Goal: Transaction & Acquisition: Purchase product/service

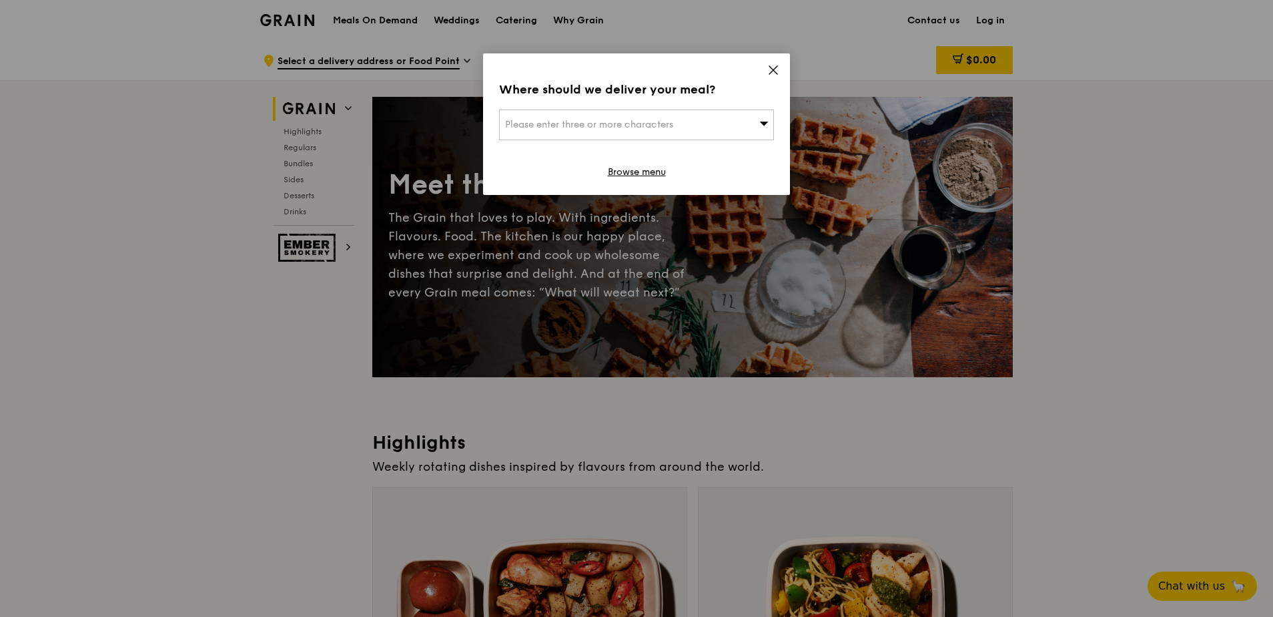
click at [775, 68] on icon at bounding box center [774, 70] width 8 height 8
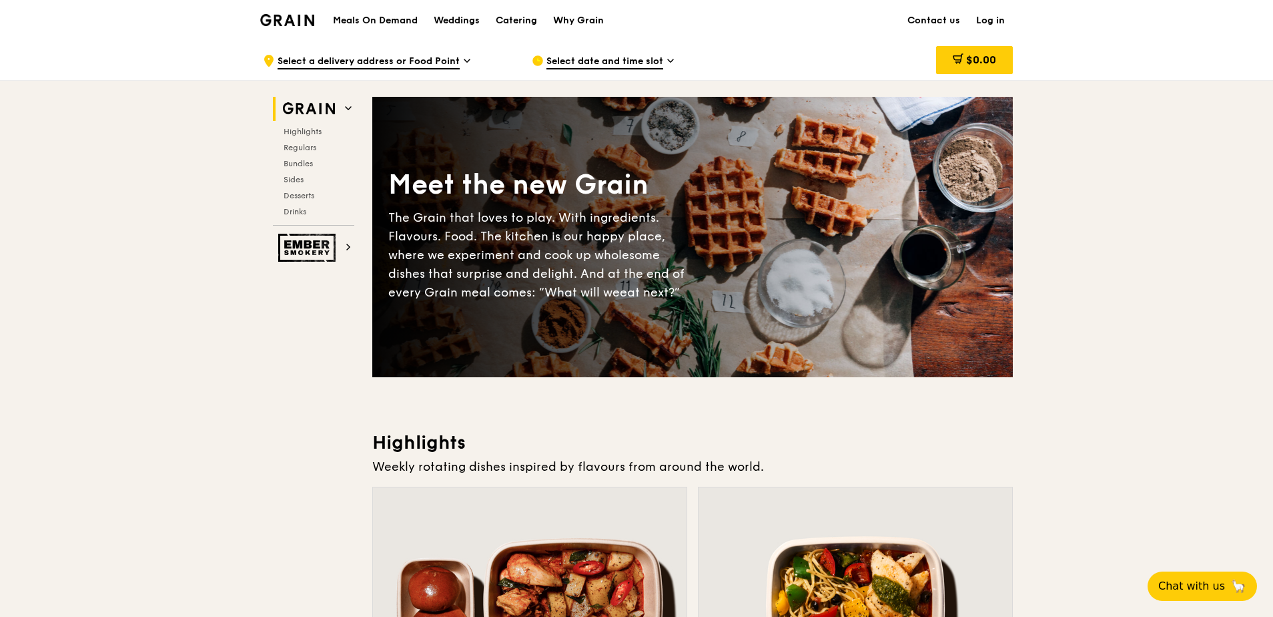
click at [996, 13] on link "Log in" at bounding box center [990, 21] width 45 height 40
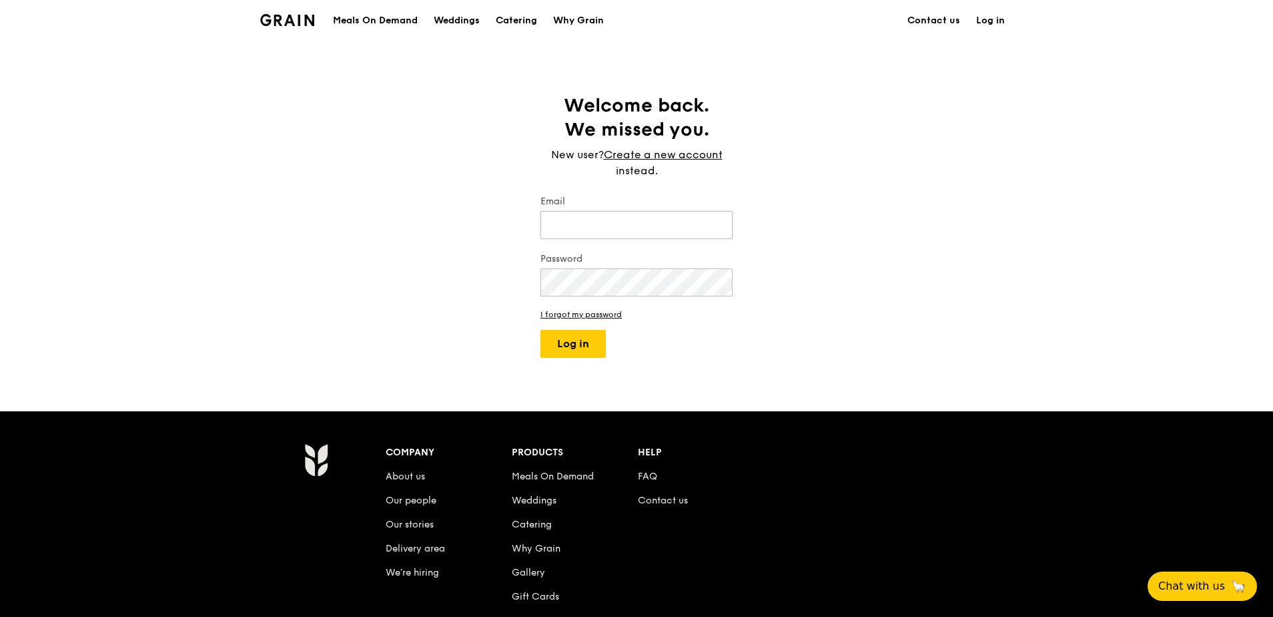
click at [649, 217] on input "Email" at bounding box center [637, 225] width 192 height 28
type input "[PERSON_NAME][EMAIL_ADDRESS][DOMAIN_NAME]"
click at [541, 330] on button "Log in" at bounding box center [573, 344] width 65 height 28
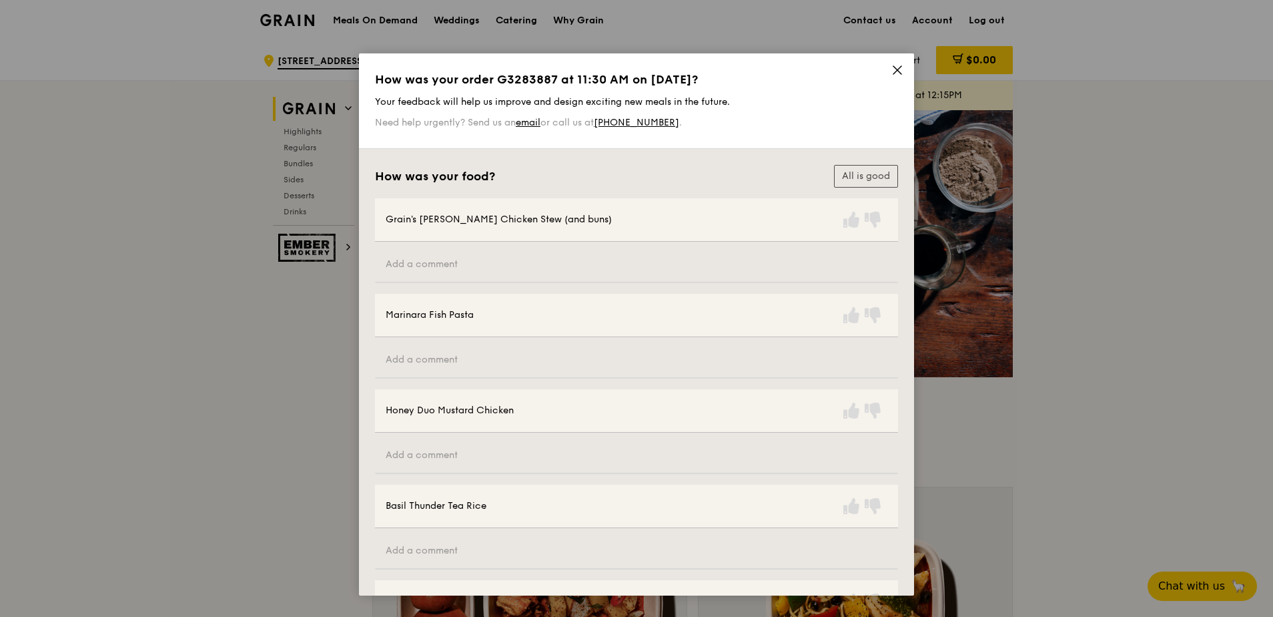
click at [892, 71] on icon at bounding box center [898, 70] width 12 height 12
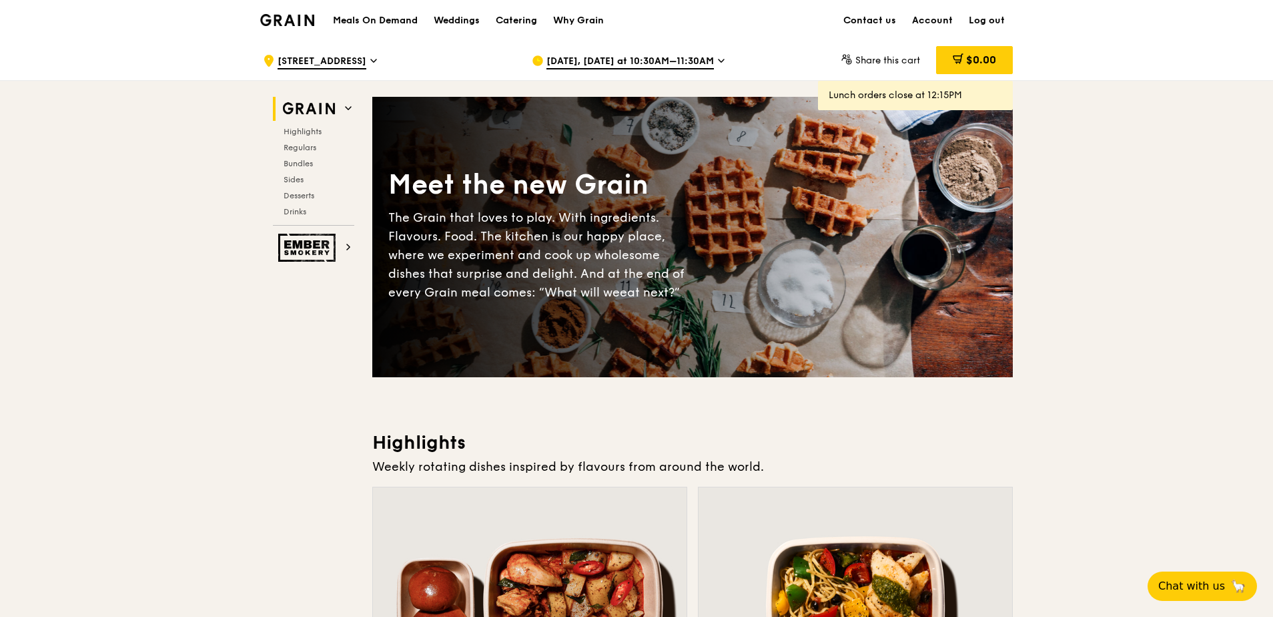
click at [587, 59] on span "[DATE], [DATE] at 10:30AM–11:30AM" at bounding box center [631, 62] width 168 height 15
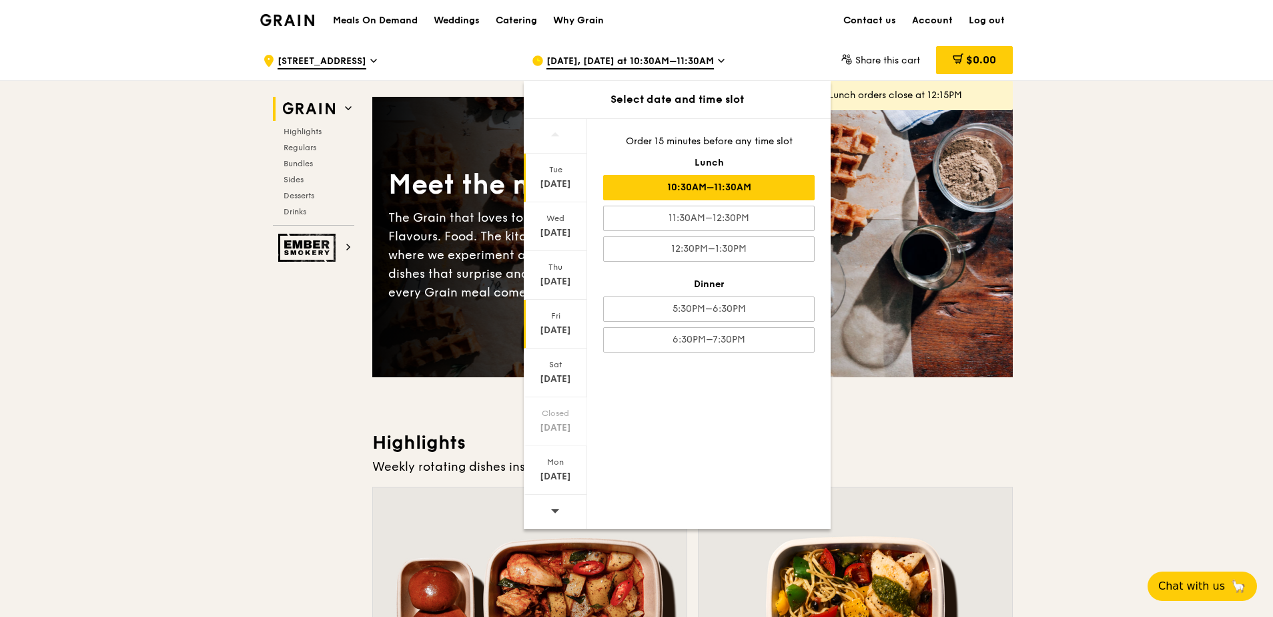
click at [553, 332] on div "[DATE]" at bounding box center [555, 330] width 59 height 13
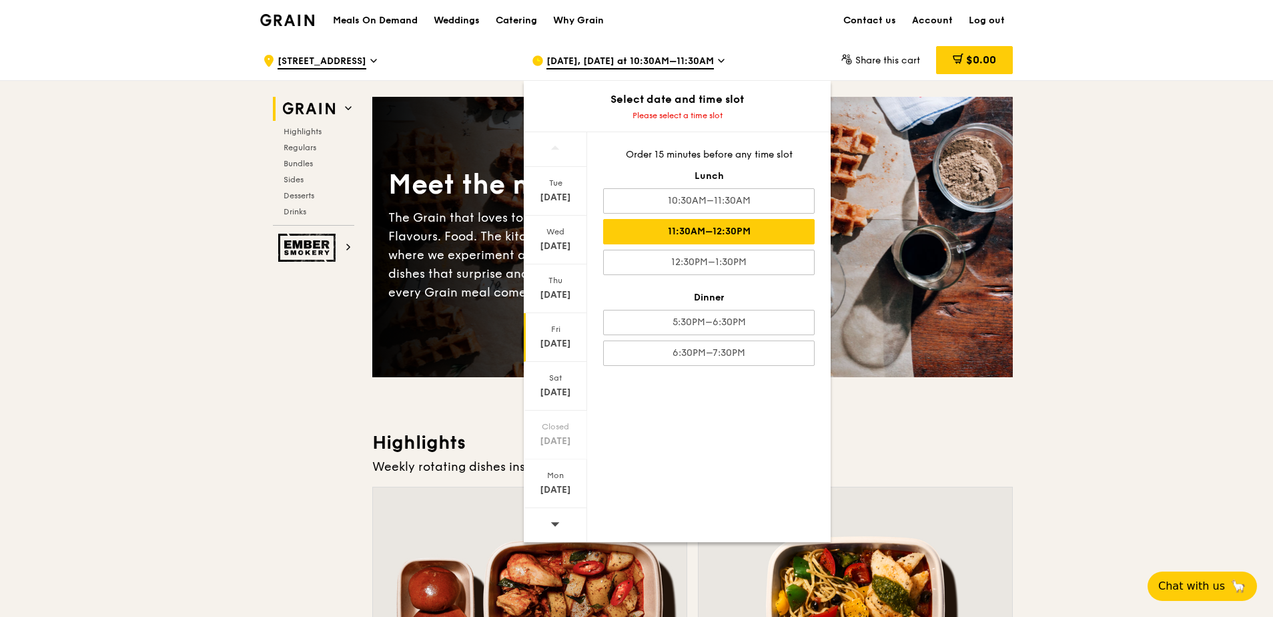
click at [732, 231] on div "11:30AM–12:30PM" at bounding box center [709, 231] width 212 height 25
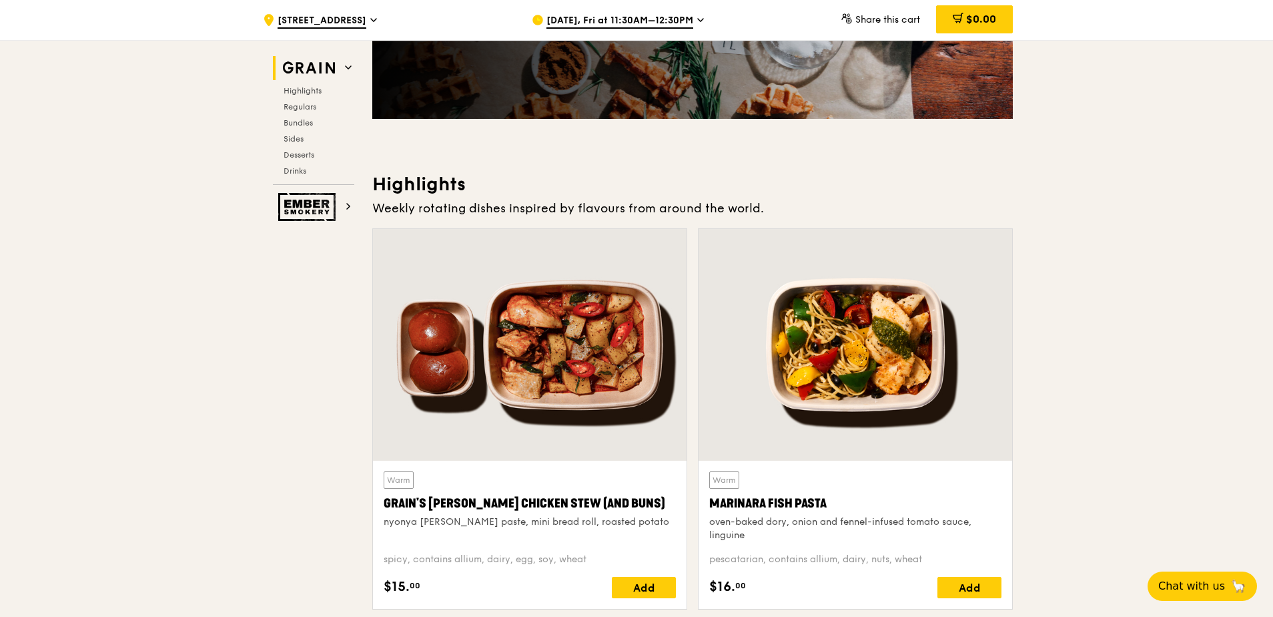
scroll to position [334, 0]
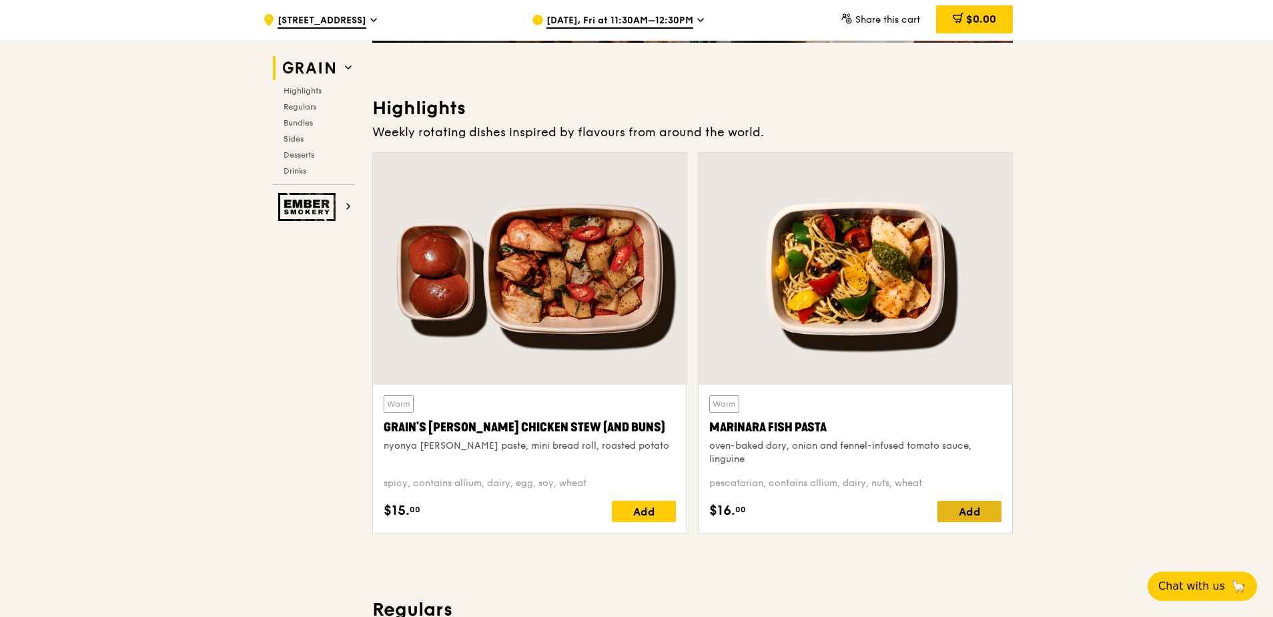
click at [968, 511] on div "Add" at bounding box center [970, 511] width 64 height 21
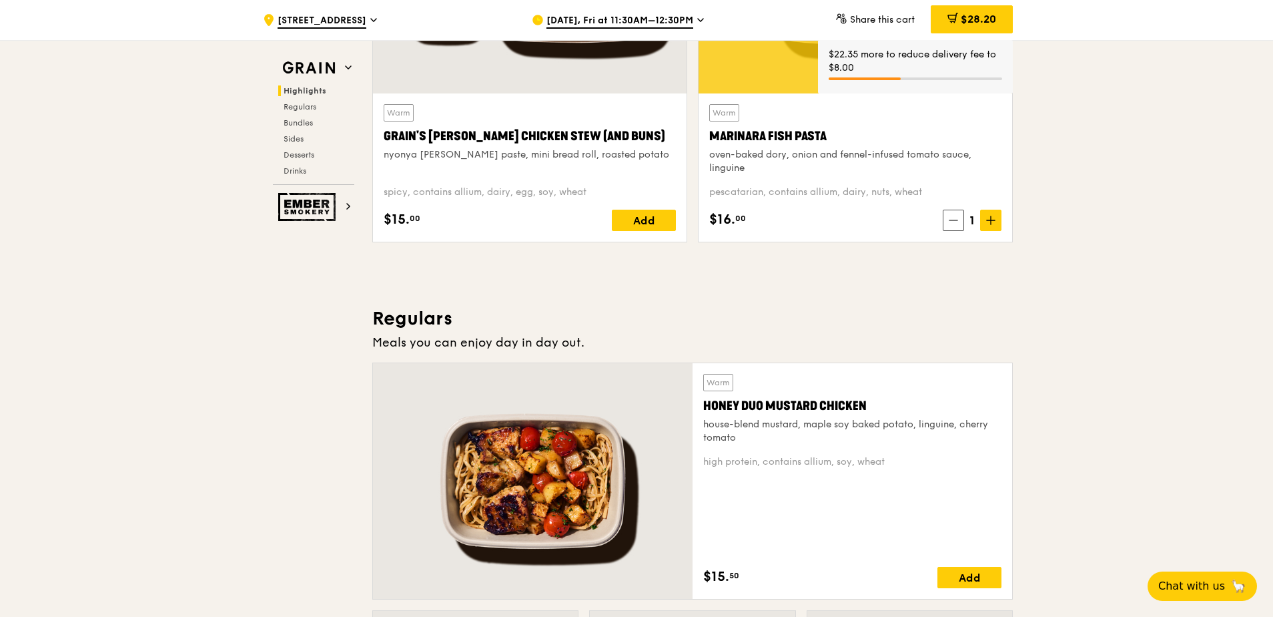
scroll to position [734, 0]
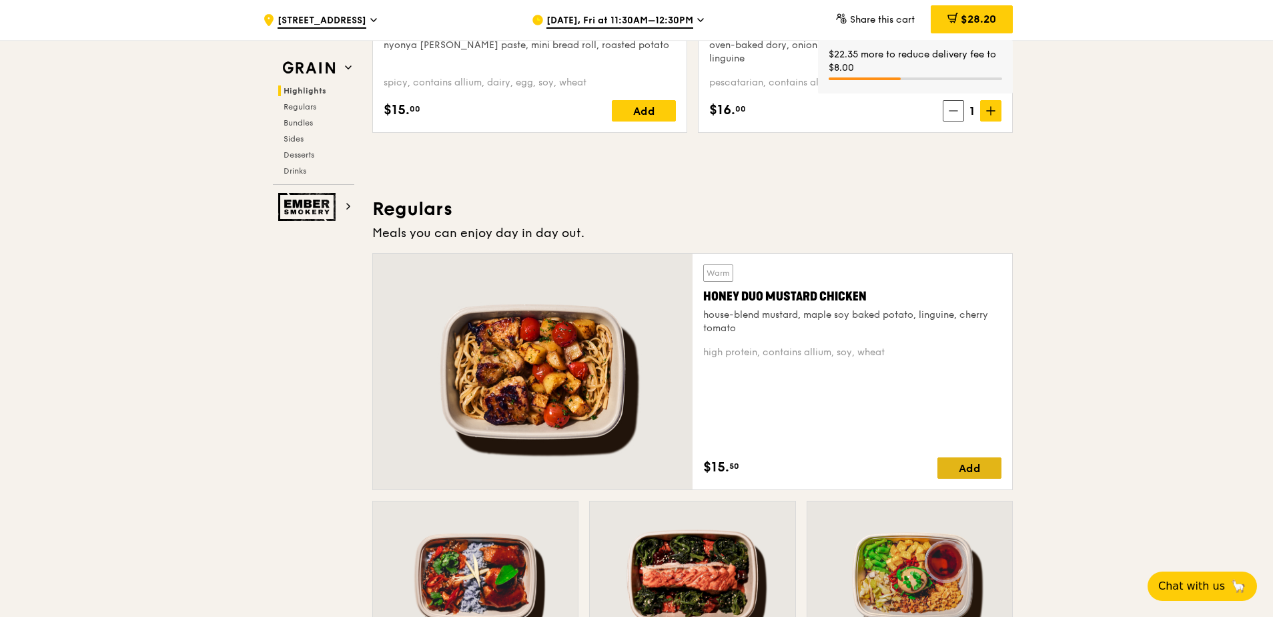
click at [973, 471] on div "Add" at bounding box center [970, 467] width 64 height 21
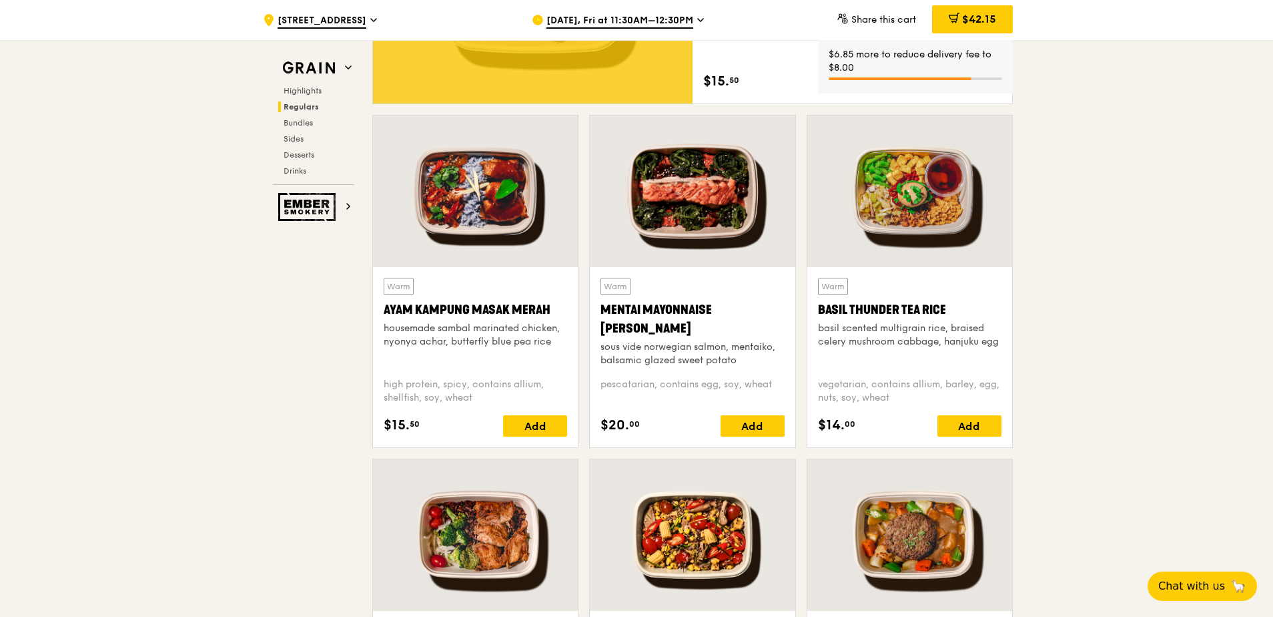
scroll to position [1135, 0]
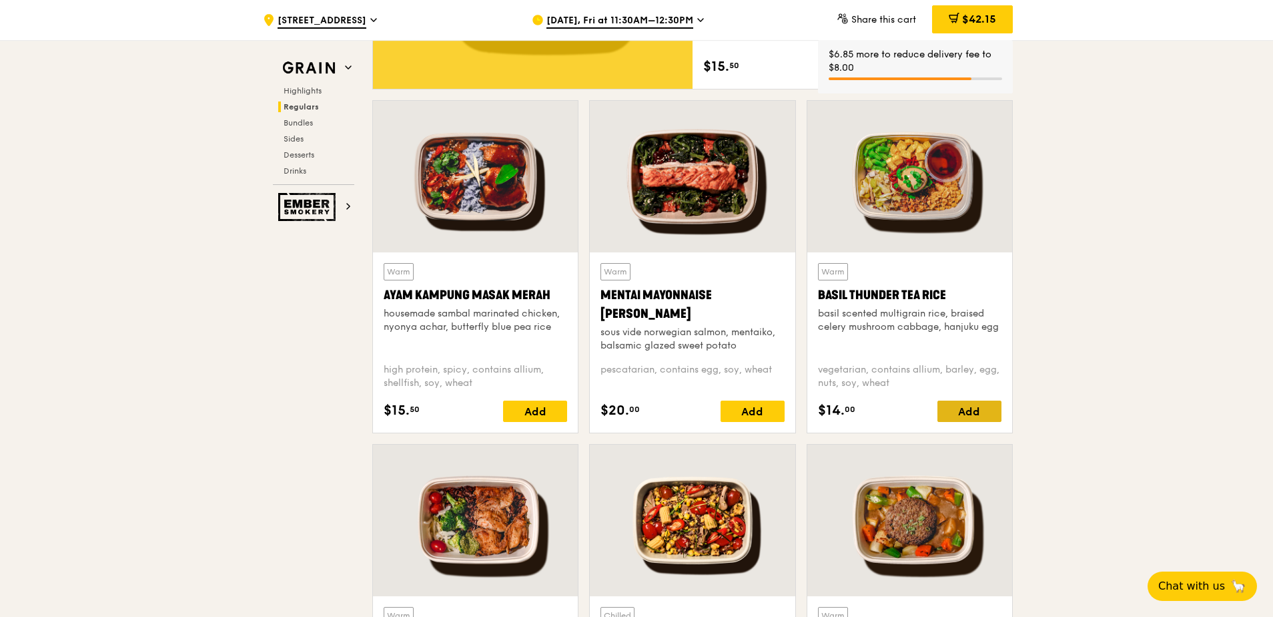
click at [952, 416] on div "Add" at bounding box center [970, 410] width 64 height 21
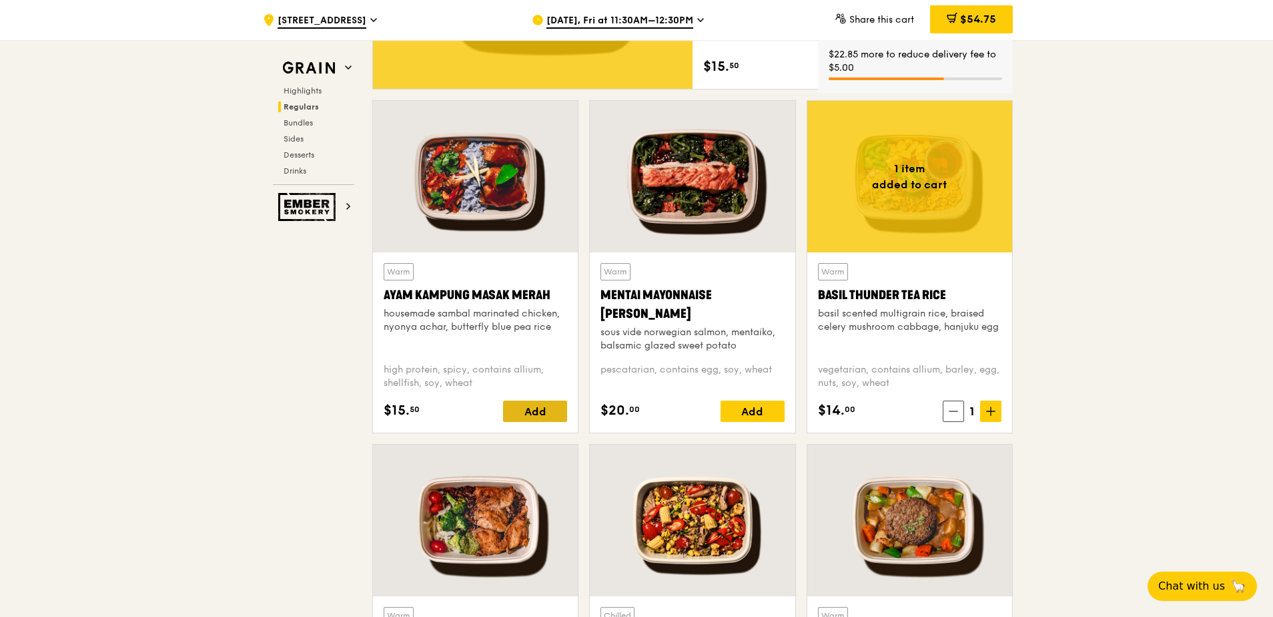
click at [545, 412] on div "Add" at bounding box center [535, 410] width 64 height 21
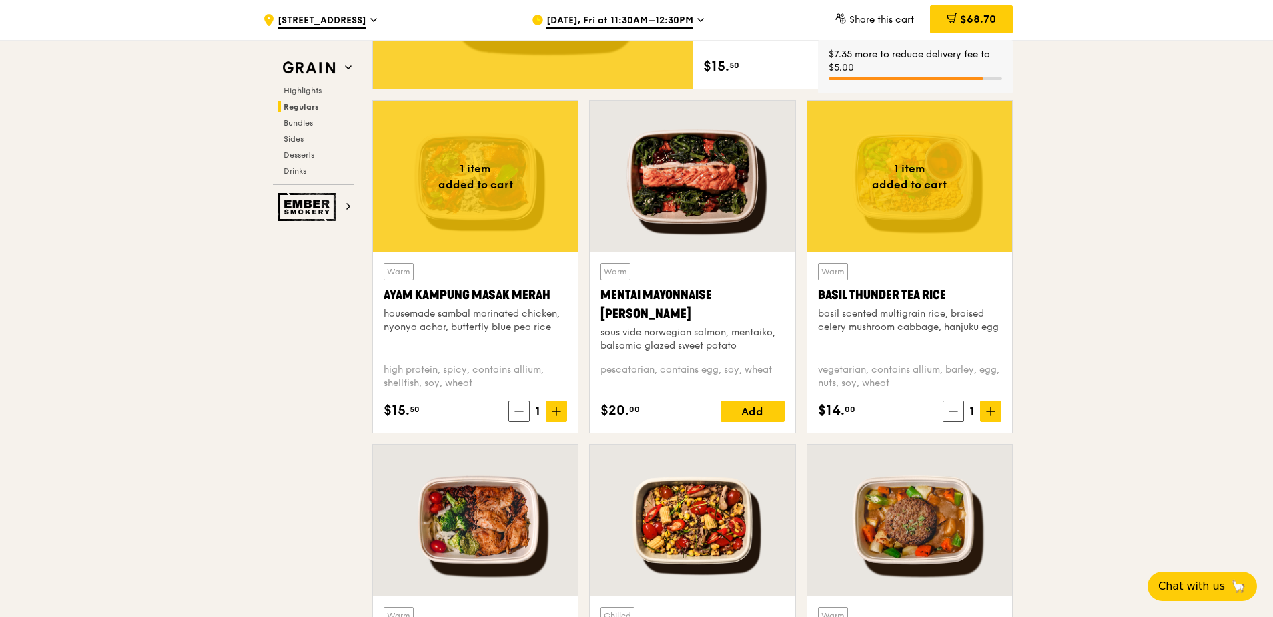
click at [764, 412] on div "Add" at bounding box center [753, 410] width 64 height 21
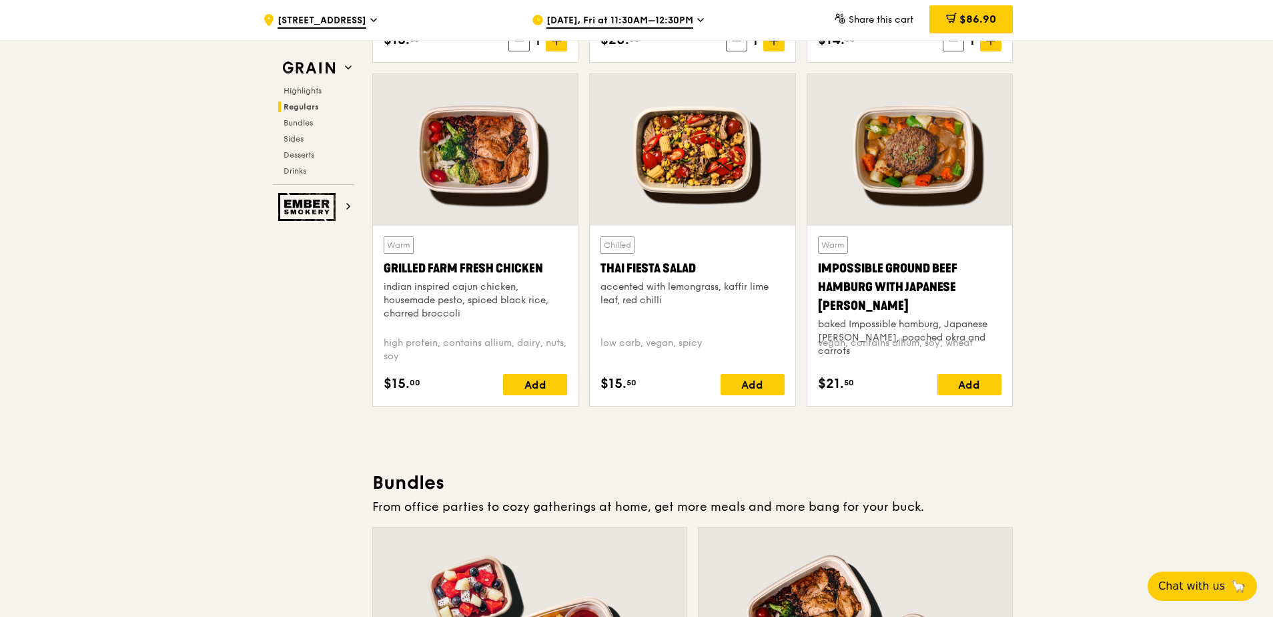
scroll to position [1516, 0]
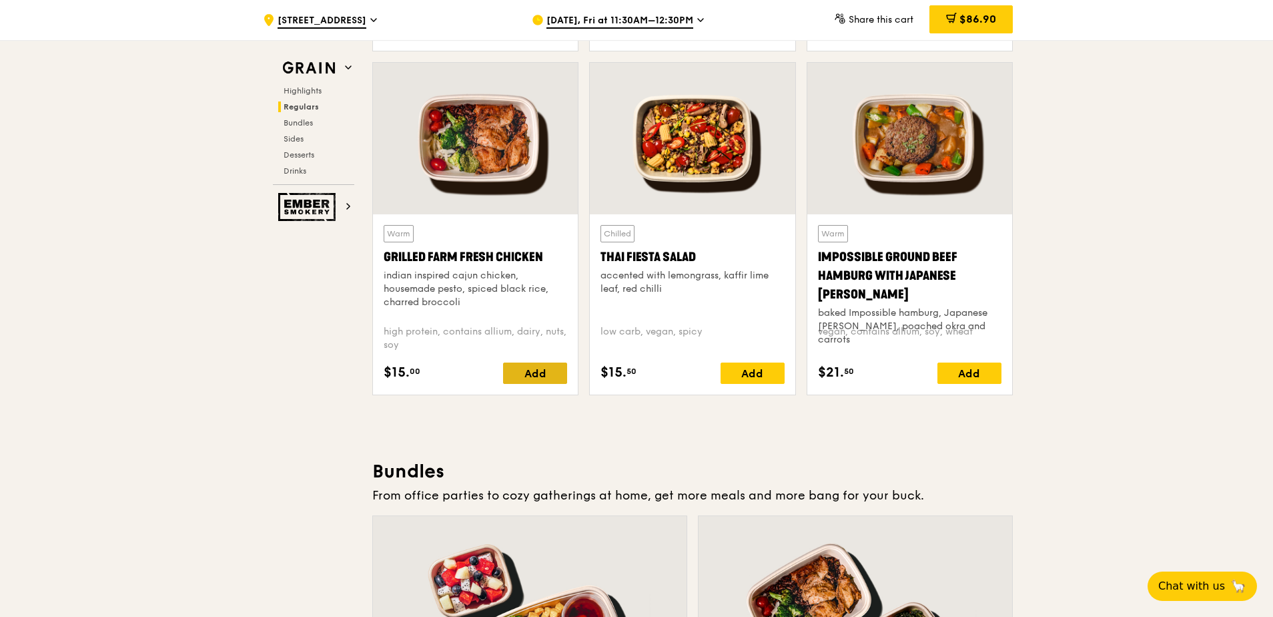
click at [555, 368] on div "Add" at bounding box center [535, 372] width 64 height 21
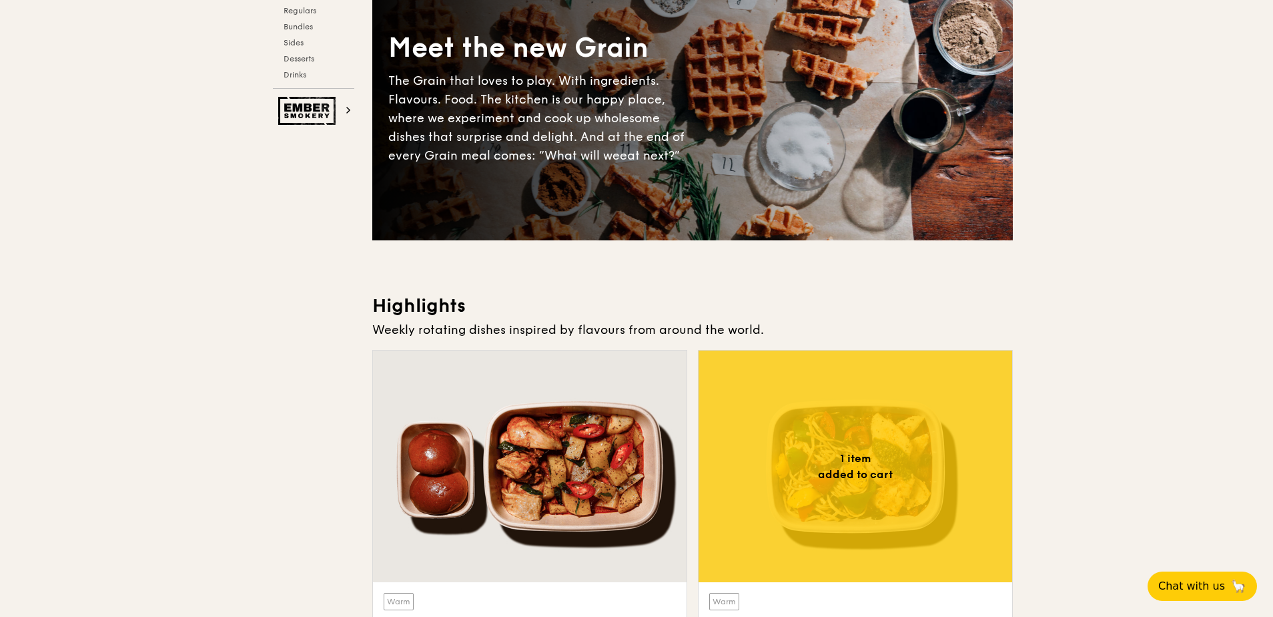
scroll to position [0, 0]
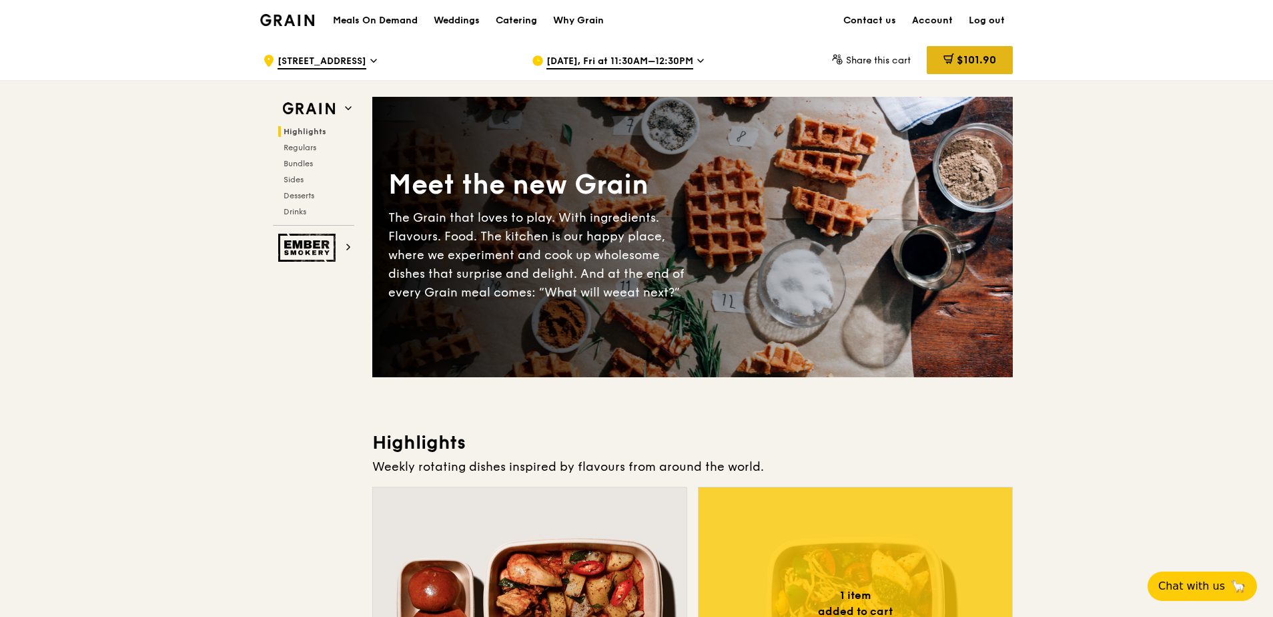
click at [962, 60] on span "$101.90" at bounding box center [976, 59] width 39 height 13
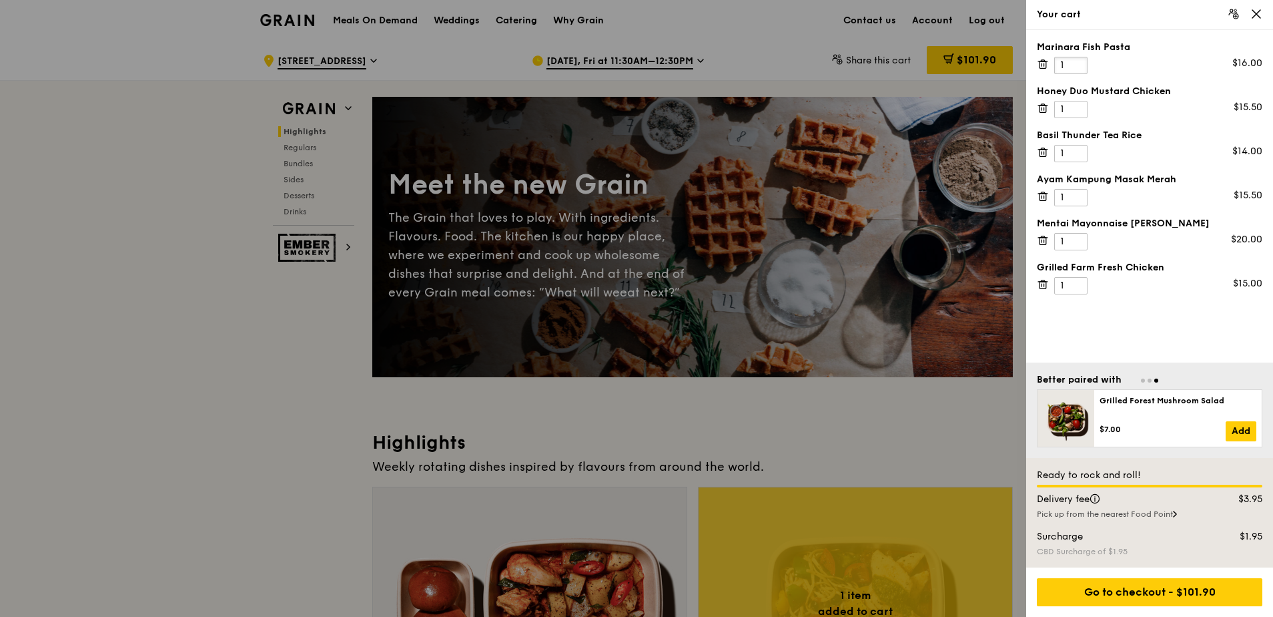
drag, startPoint x: 1067, startPoint y: 58, endPoint x: 1053, endPoint y: 58, distance: 14.0
click at [1053, 58] on div "Marinara Fish Pasta 1 $16.00" at bounding box center [1150, 57] width 226 height 33
click at [1076, 61] on input "2" at bounding box center [1071, 65] width 33 height 17
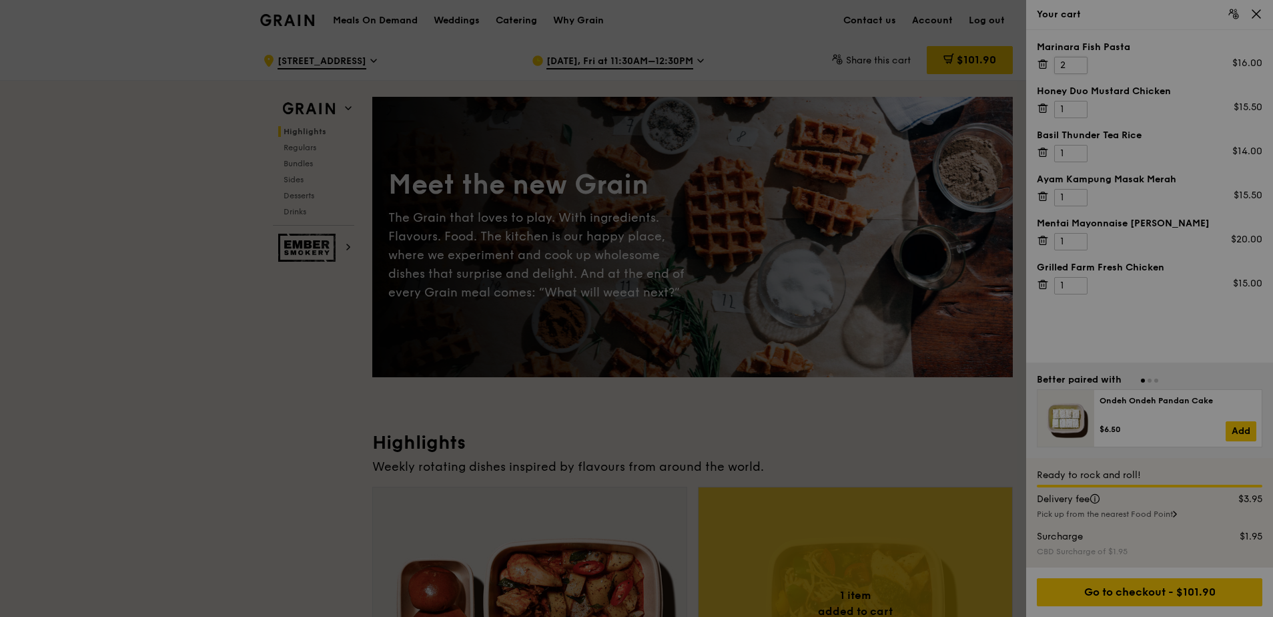
click at [1076, 61] on div at bounding box center [636, 308] width 1273 height 617
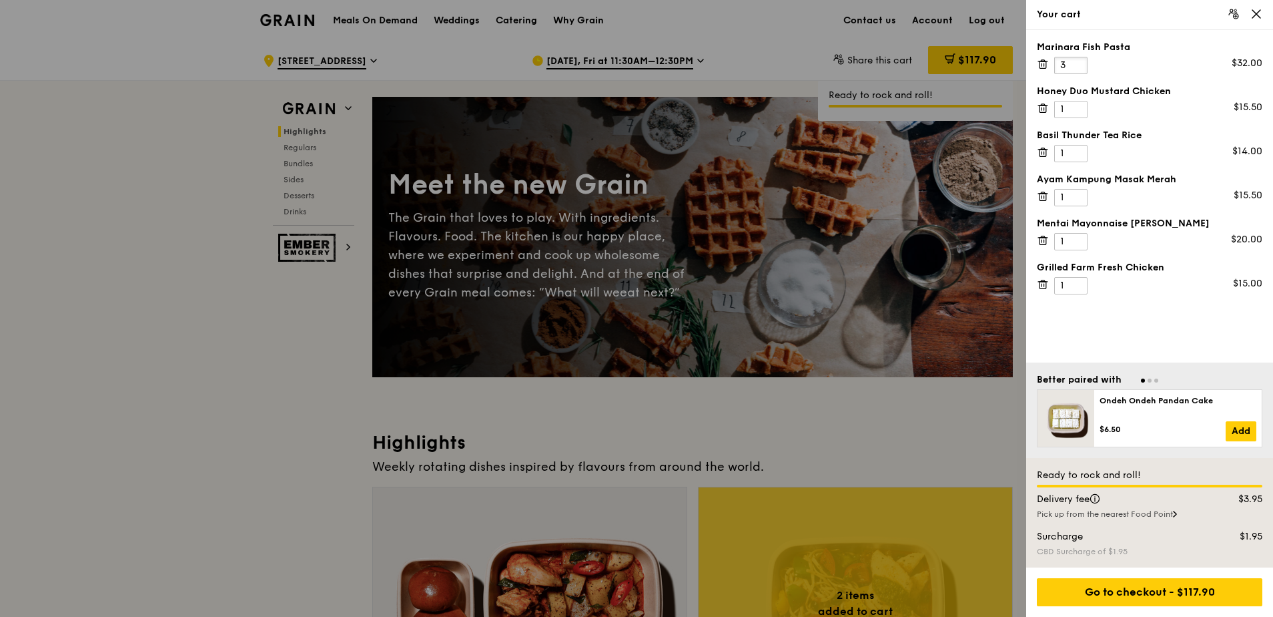
type input "3"
click at [1076, 61] on input "3" at bounding box center [1071, 65] width 33 height 17
click at [1077, 105] on input "2" at bounding box center [1071, 109] width 33 height 17
click at [1077, 105] on input "3" at bounding box center [1071, 109] width 33 height 17
type input "4"
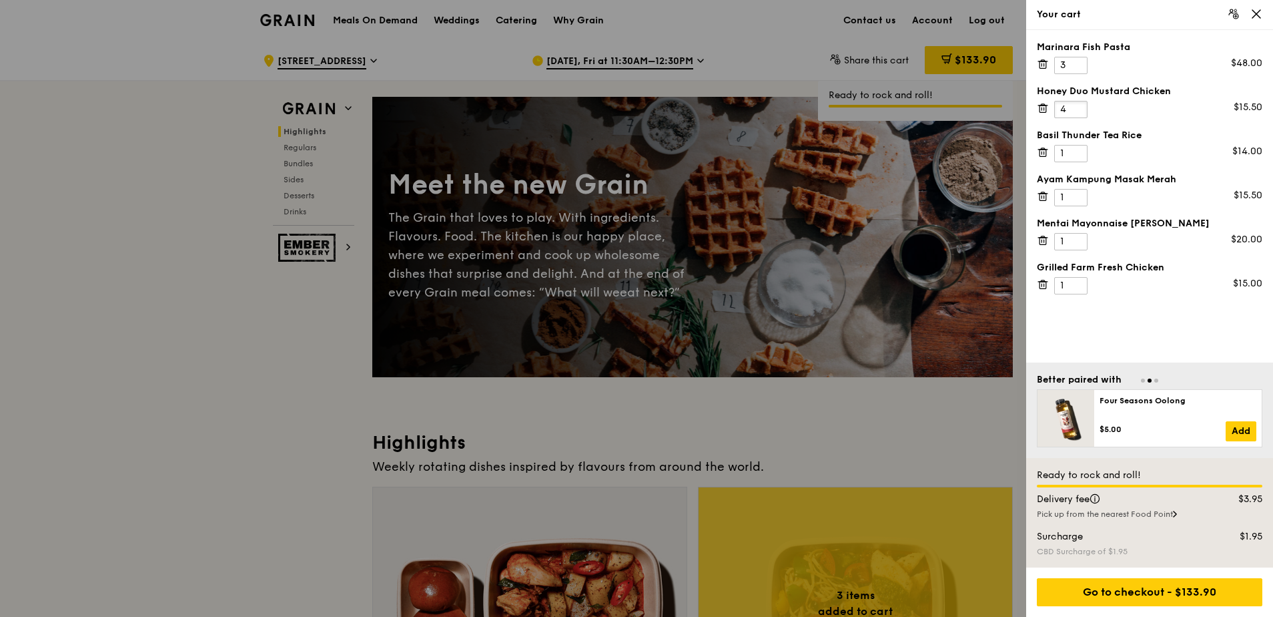
click at [1077, 105] on input "4" at bounding box center [1071, 109] width 33 height 17
click at [1076, 148] on input "2" at bounding box center [1071, 153] width 33 height 17
type input "3"
click at [1076, 148] on input "3" at bounding box center [1071, 153] width 33 height 17
click at [1075, 194] on input "2" at bounding box center [1071, 197] width 33 height 17
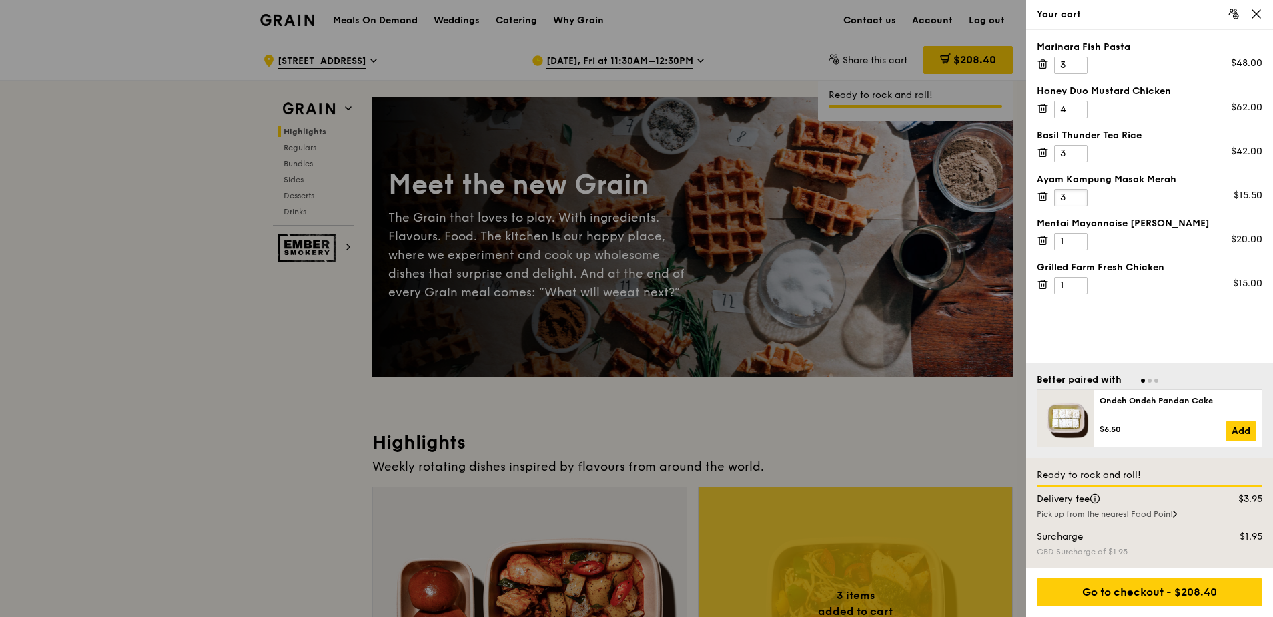
click at [1075, 194] on input "3" at bounding box center [1071, 197] width 33 height 17
type input "4"
click at [1075, 194] on input "4" at bounding box center [1071, 197] width 33 height 17
click at [1077, 280] on input "2" at bounding box center [1071, 285] width 33 height 17
click at [1077, 280] on input "3" at bounding box center [1071, 285] width 33 height 17
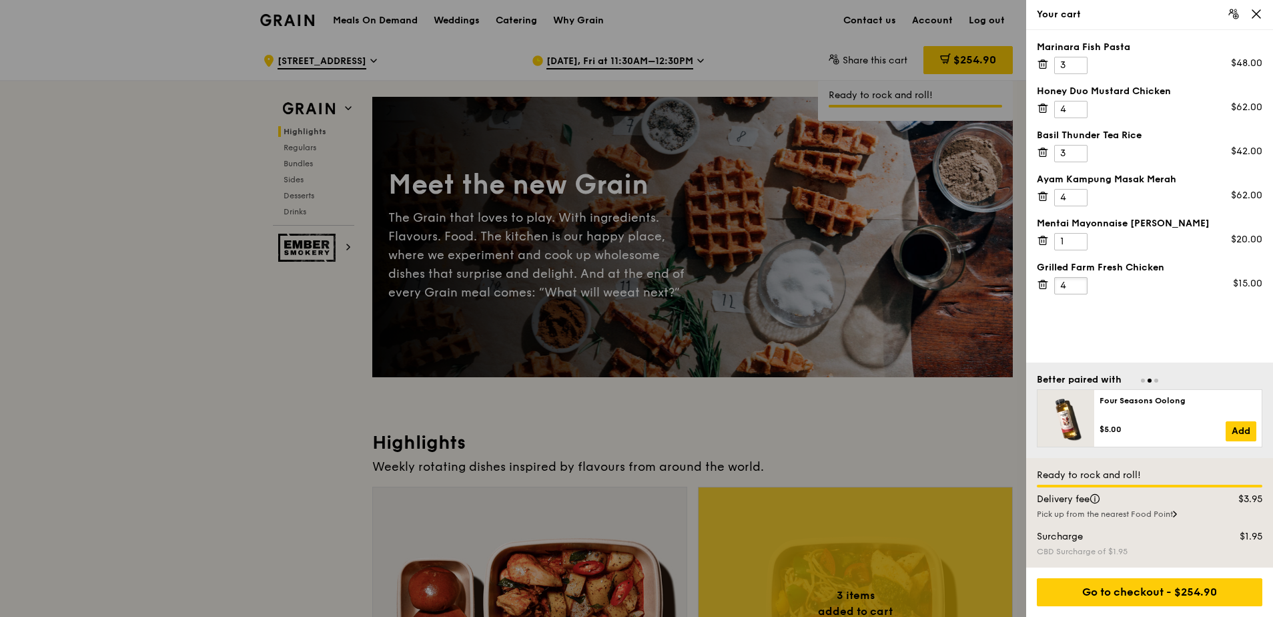
type input "4"
click at [1077, 280] on input "4" at bounding box center [1071, 285] width 33 height 17
click at [1077, 236] on input "2" at bounding box center [1071, 241] width 33 height 17
click at [1077, 236] on input "3" at bounding box center [1071, 241] width 33 height 17
type input "4"
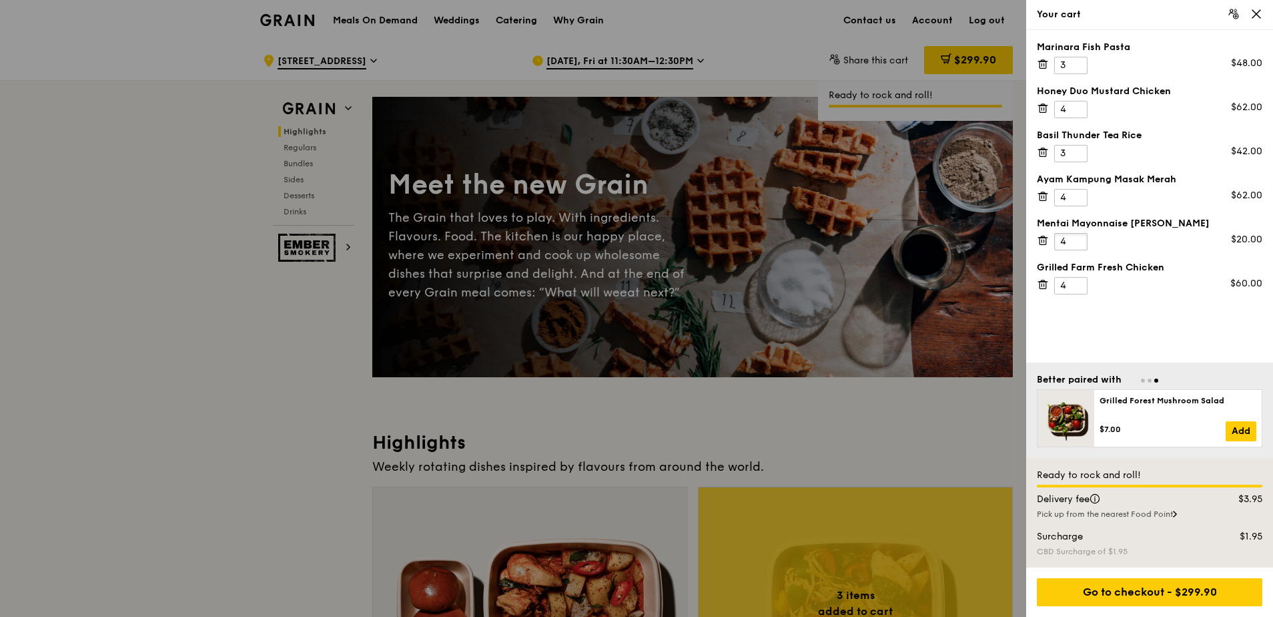
click at [1077, 236] on input "4" at bounding box center [1071, 241] width 33 height 17
click at [1148, 313] on div "Marinara Fish Pasta 3 $48.00 Honey Duo Mustard Chicken 4 $62.00 Basil Thunder T…" at bounding box center [1150, 196] width 247 height 332
type input "2"
click at [1078, 69] on input "2" at bounding box center [1071, 65] width 33 height 17
type input "3"
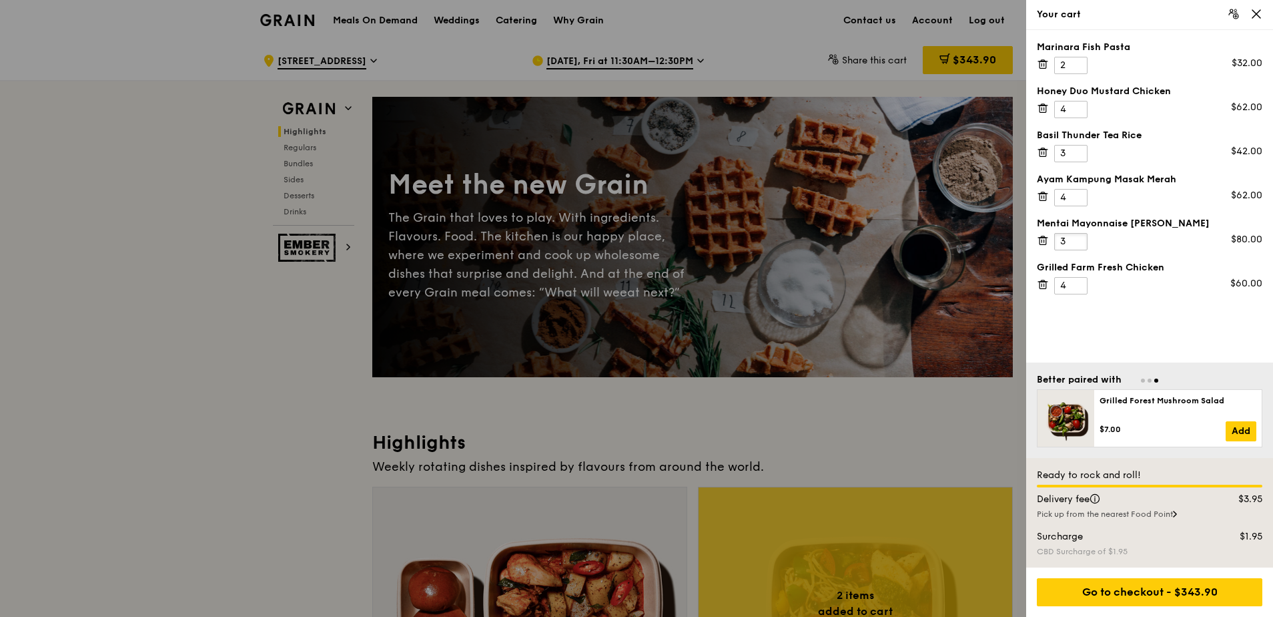
click at [1077, 244] on input "3" at bounding box center [1071, 241] width 33 height 17
click at [1148, 308] on div "Marinara Fish Pasta 2 $32.00 Honey Duo Mustard Chicken 4 $62.00 Basil Thunder T…" at bounding box center [1150, 196] width 247 height 332
click at [1190, 298] on div "Marinara Fish Pasta 2 $32.00 Honey Duo Mustard Chicken 4 $62.00 Basil Thunder T…" at bounding box center [1150, 196] width 247 height 332
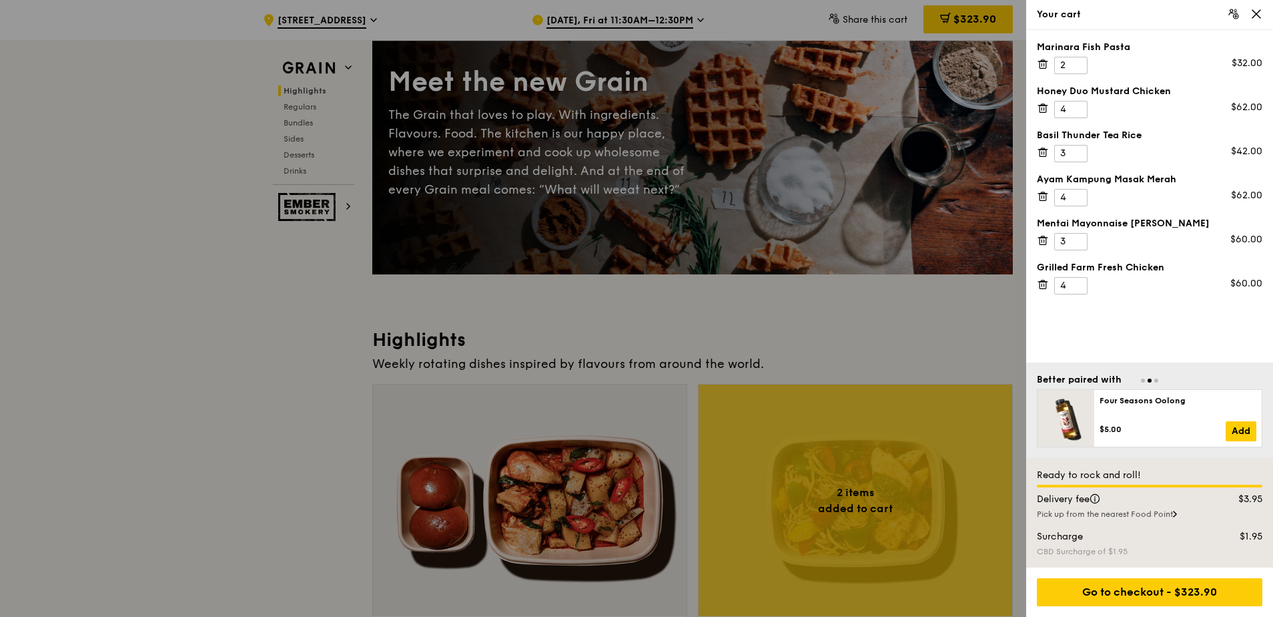
scroll to position [133, 0]
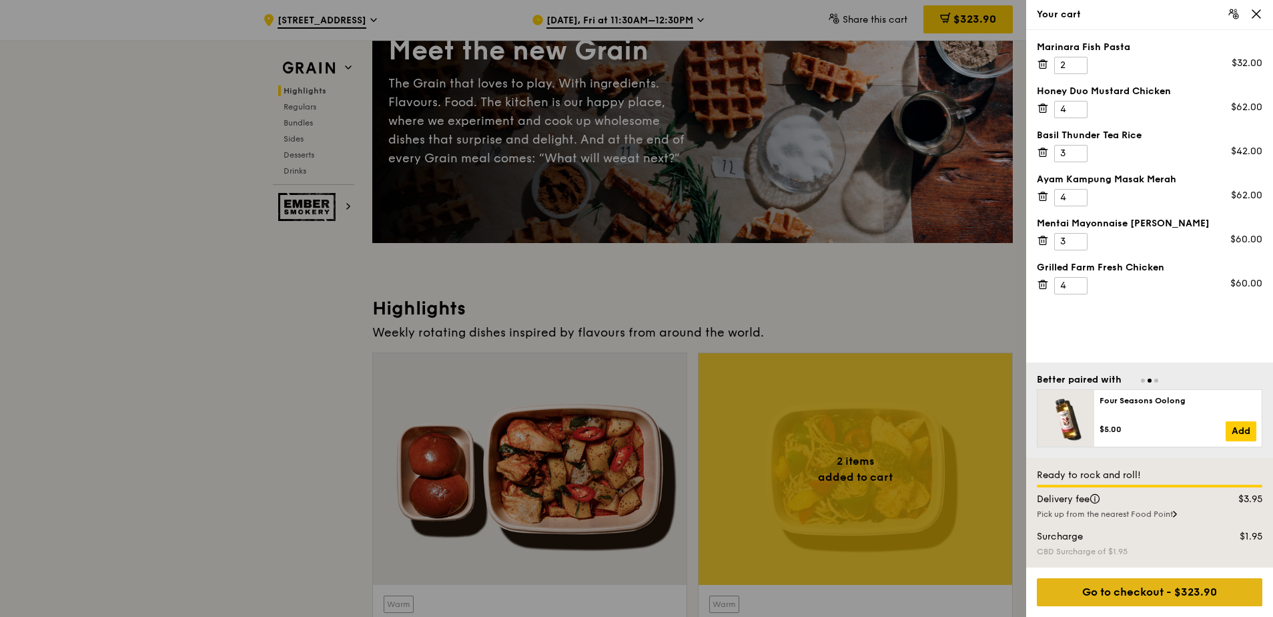
click at [1182, 592] on div "Go to checkout - $323.90" at bounding box center [1150, 592] width 226 height 28
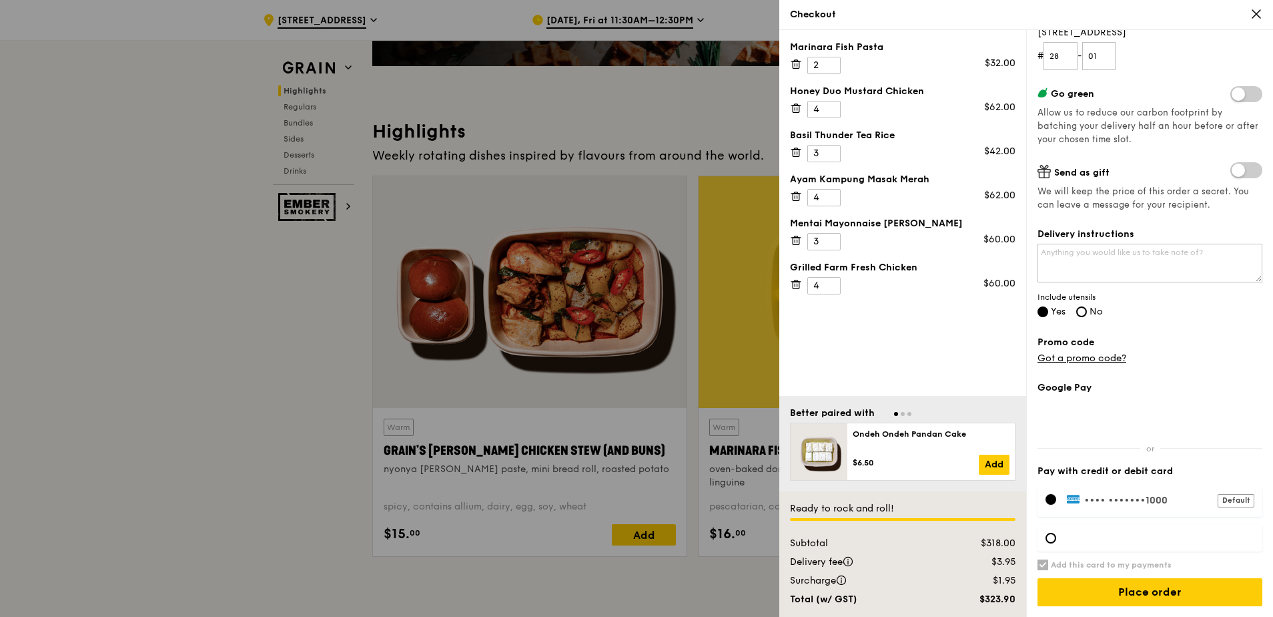
scroll to position [334, 0]
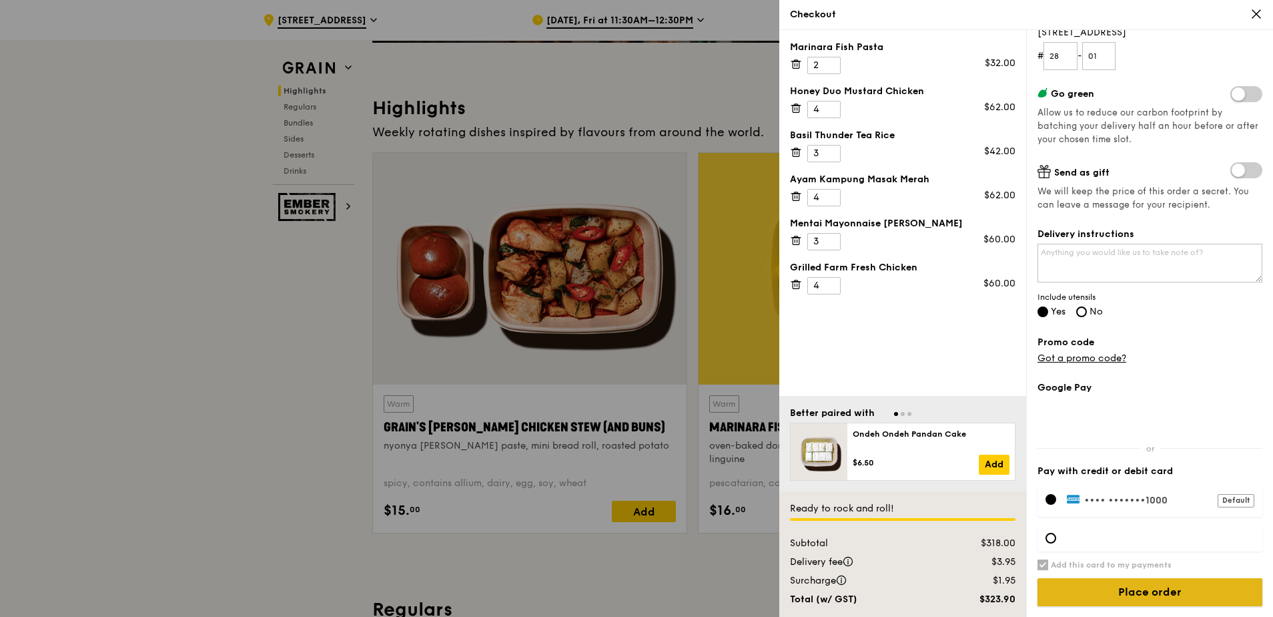
click at [1149, 587] on input "Place order" at bounding box center [1150, 592] width 225 height 28
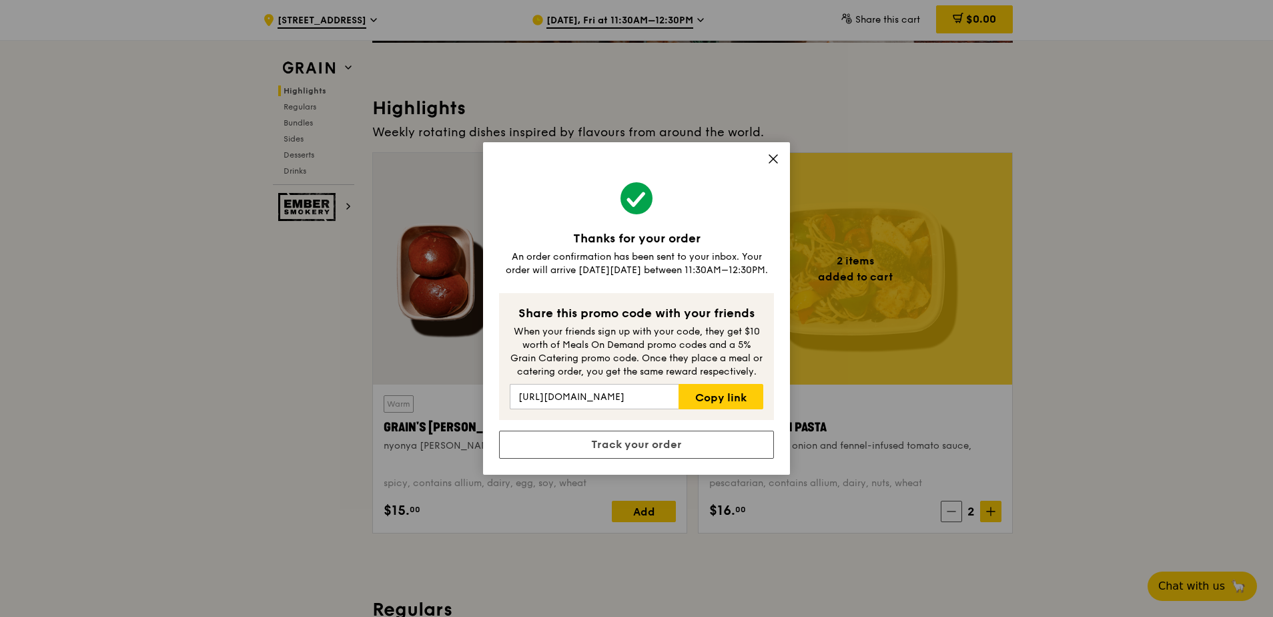
click at [774, 156] on icon at bounding box center [774, 159] width 12 height 12
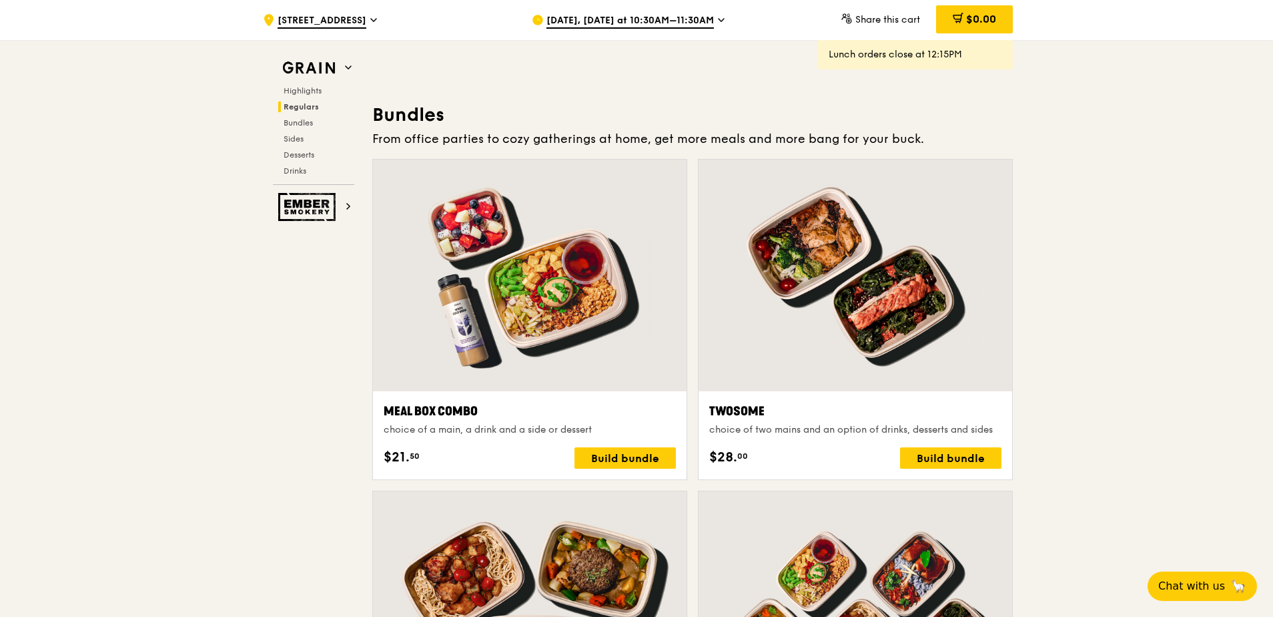
scroll to position [1602, 0]
